Goal: Task Accomplishment & Management: Manage account settings

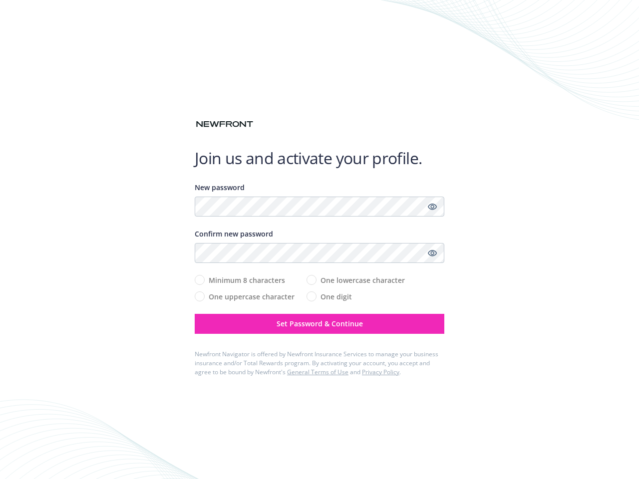
click at [319, 240] on div "Confirm new password" at bounding box center [320, 246] width 250 height 34
click at [432, 207] on icon "Show password" at bounding box center [432, 206] width 9 height 9
click at [432, 253] on icon "Show password" at bounding box center [432, 253] width 9 height 9
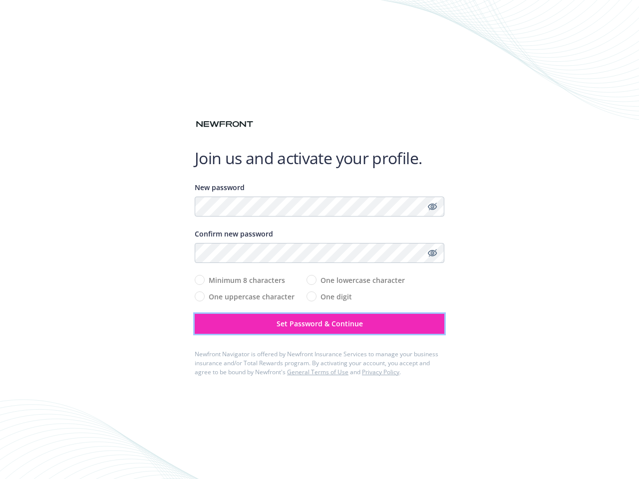
click at [319, 324] on span "Set Password & Continue" at bounding box center [319, 323] width 86 height 9
